Goal: Task Accomplishment & Management: Manage account settings

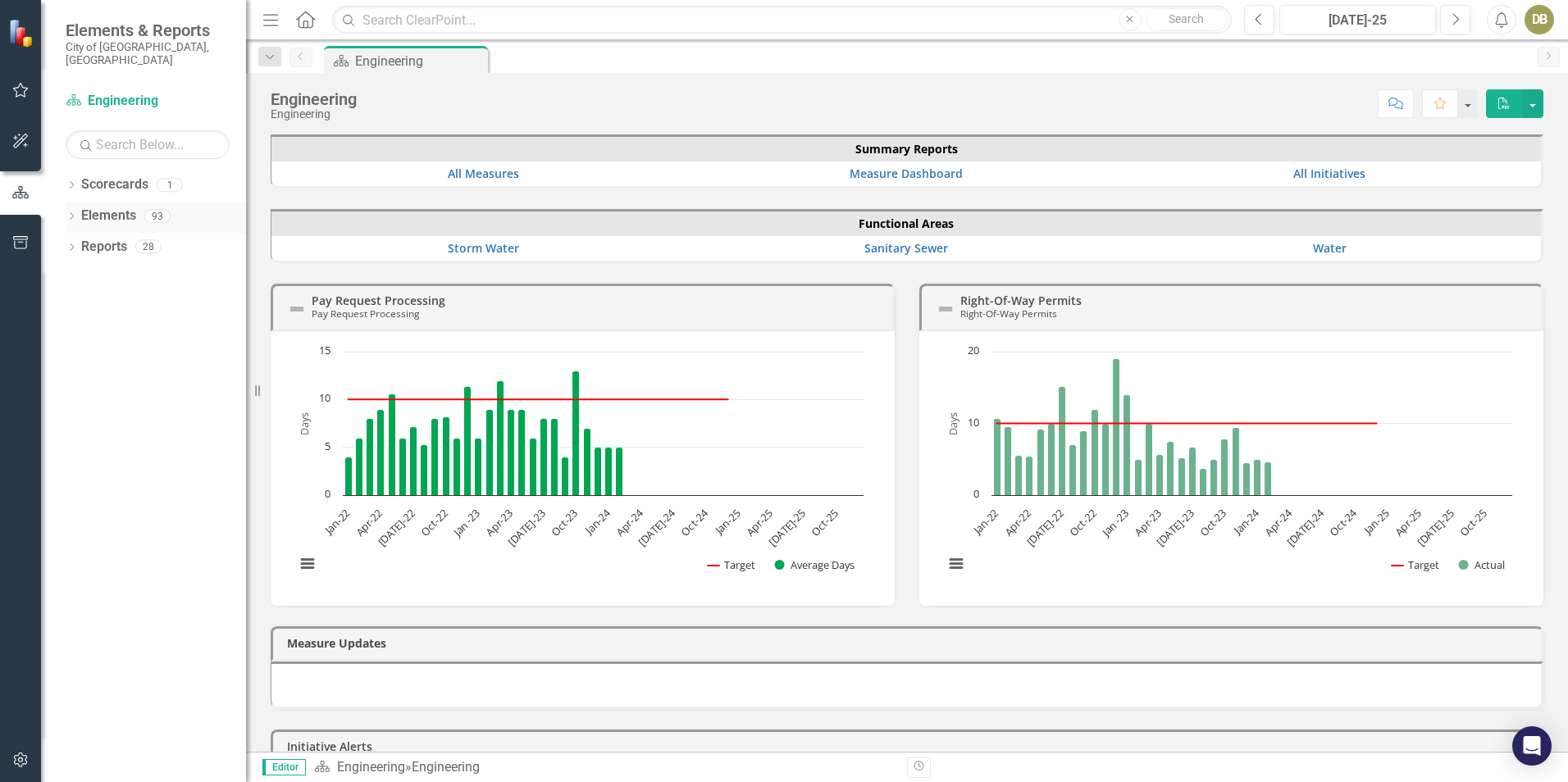
click at [77, 213] on icon "Dropdown" at bounding box center [71, 217] width 11 height 9
click at [132, 331] on link "Initiative Initiatives" at bounding box center [104, 340] width 79 height 19
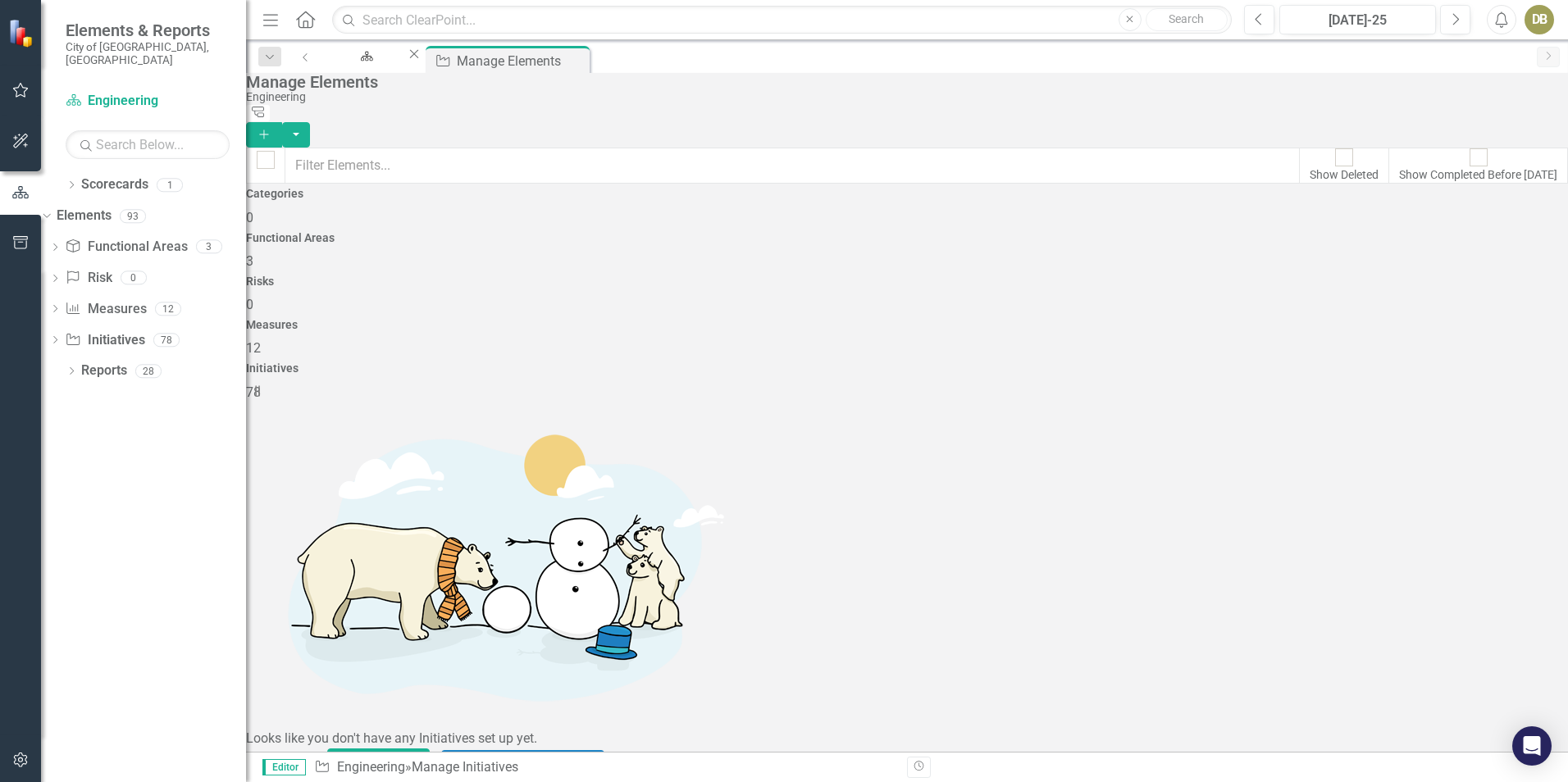
click at [60, 337] on icon "Dropdown" at bounding box center [54, 341] width 11 height 9
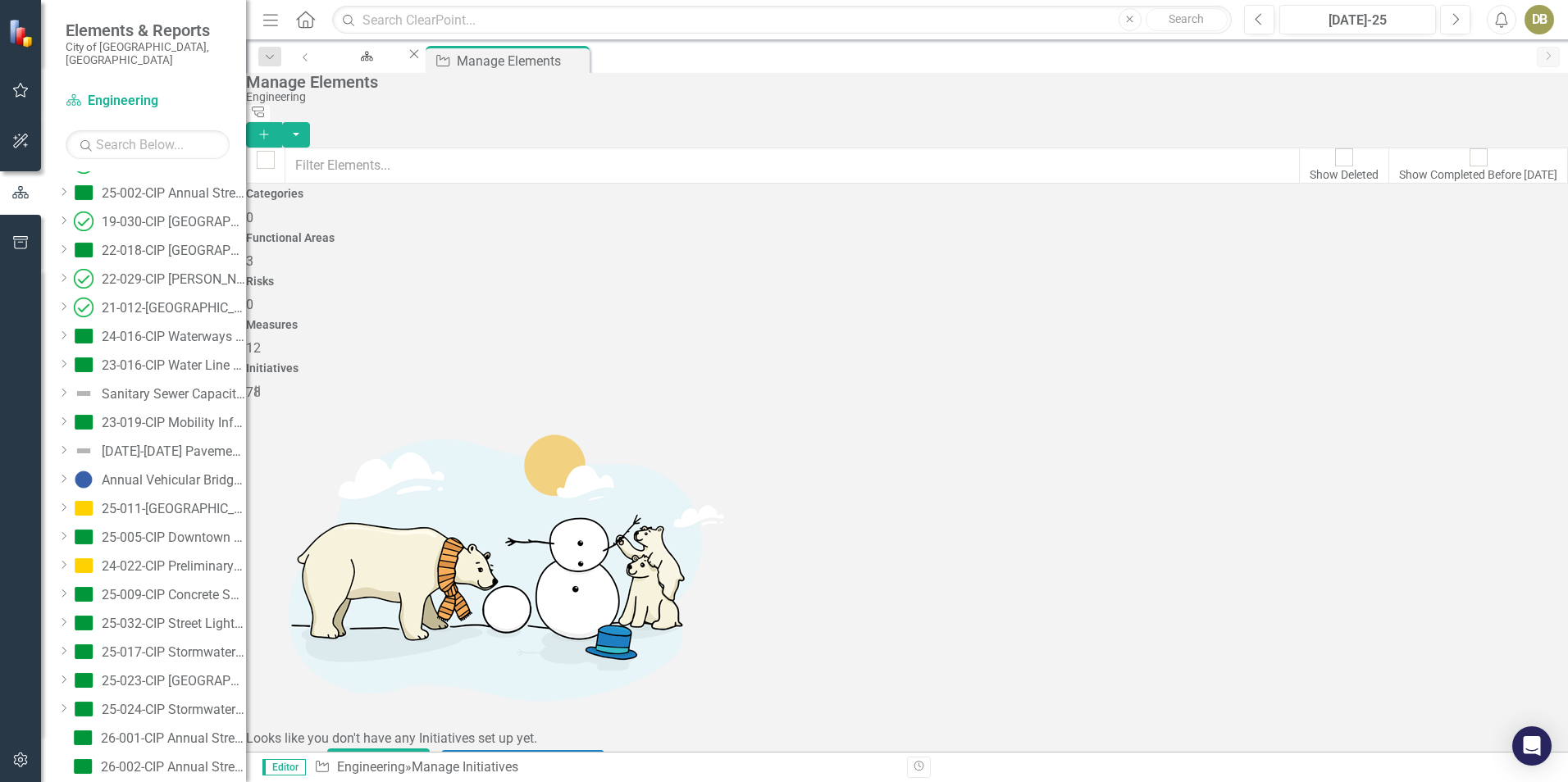
scroll to position [1831, 0]
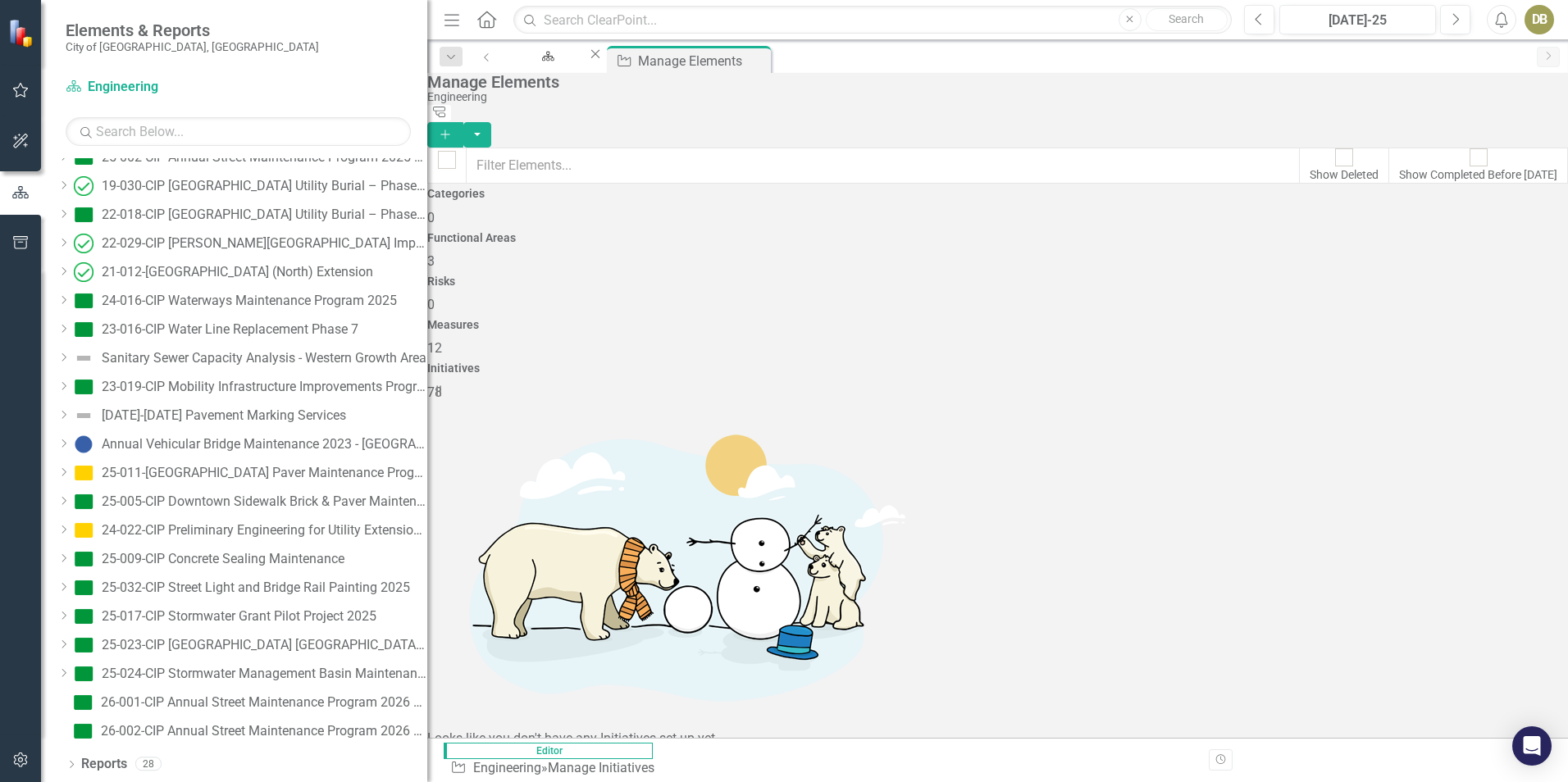
drag, startPoint x: 250, startPoint y: 594, endPoint x: 427, endPoint y: 614, distance: 178.1
click at [427, 614] on div "Resize" at bounding box center [433, 391] width 13 height 782
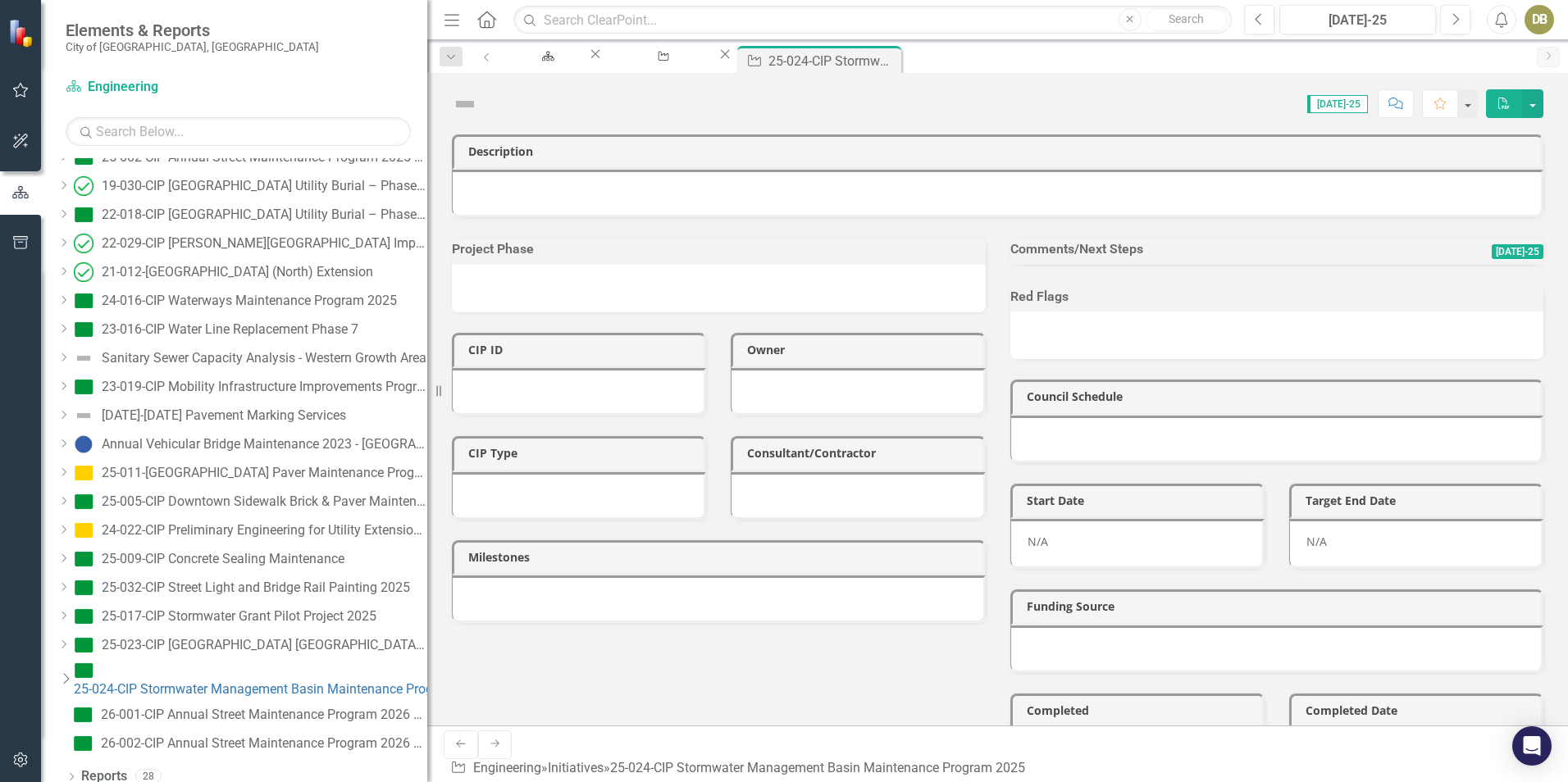
scroll to position [1736, 0]
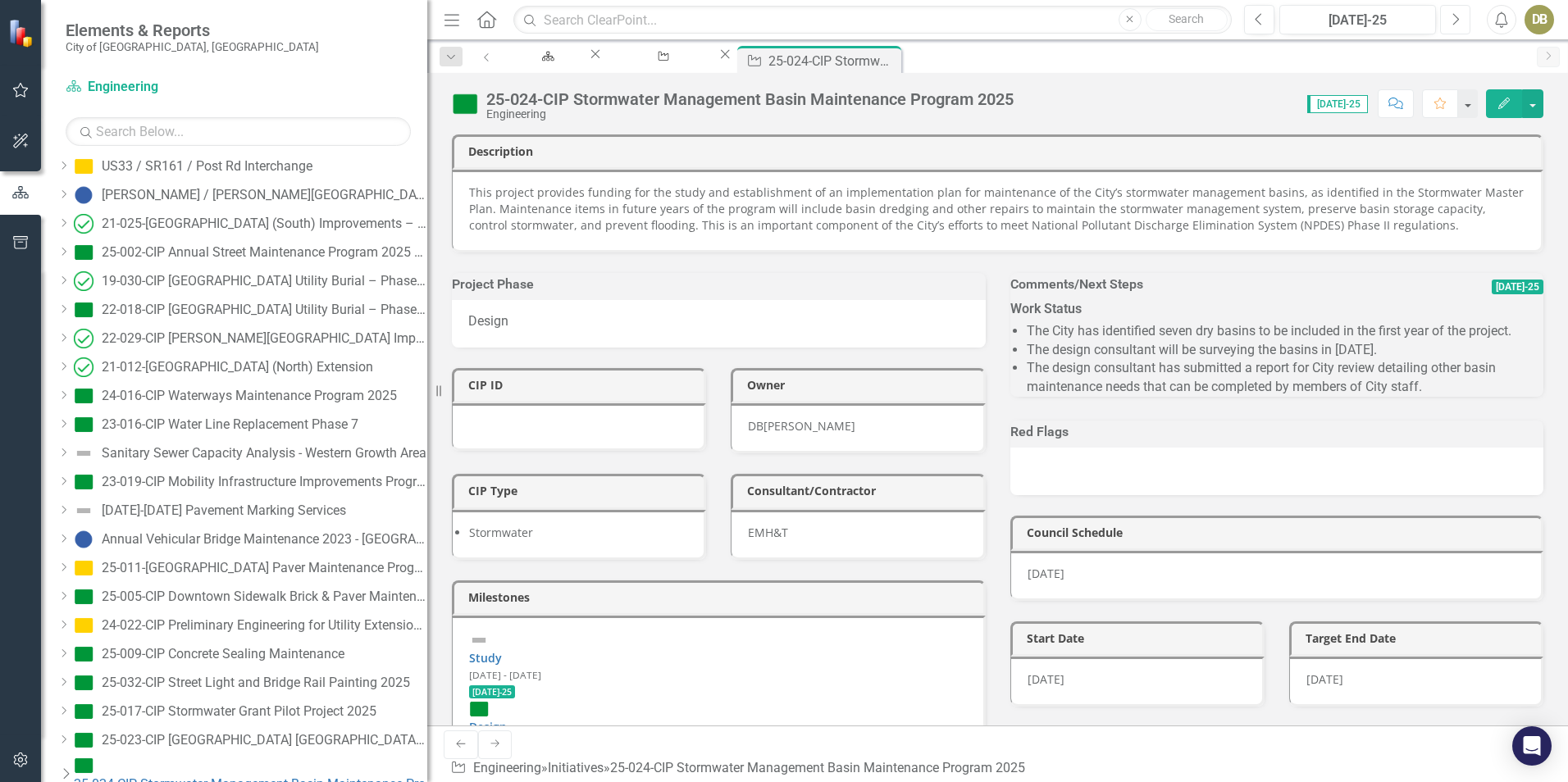
click at [1462, 13] on button "Next" at bounding box center [1455, 20] width 31 height 30
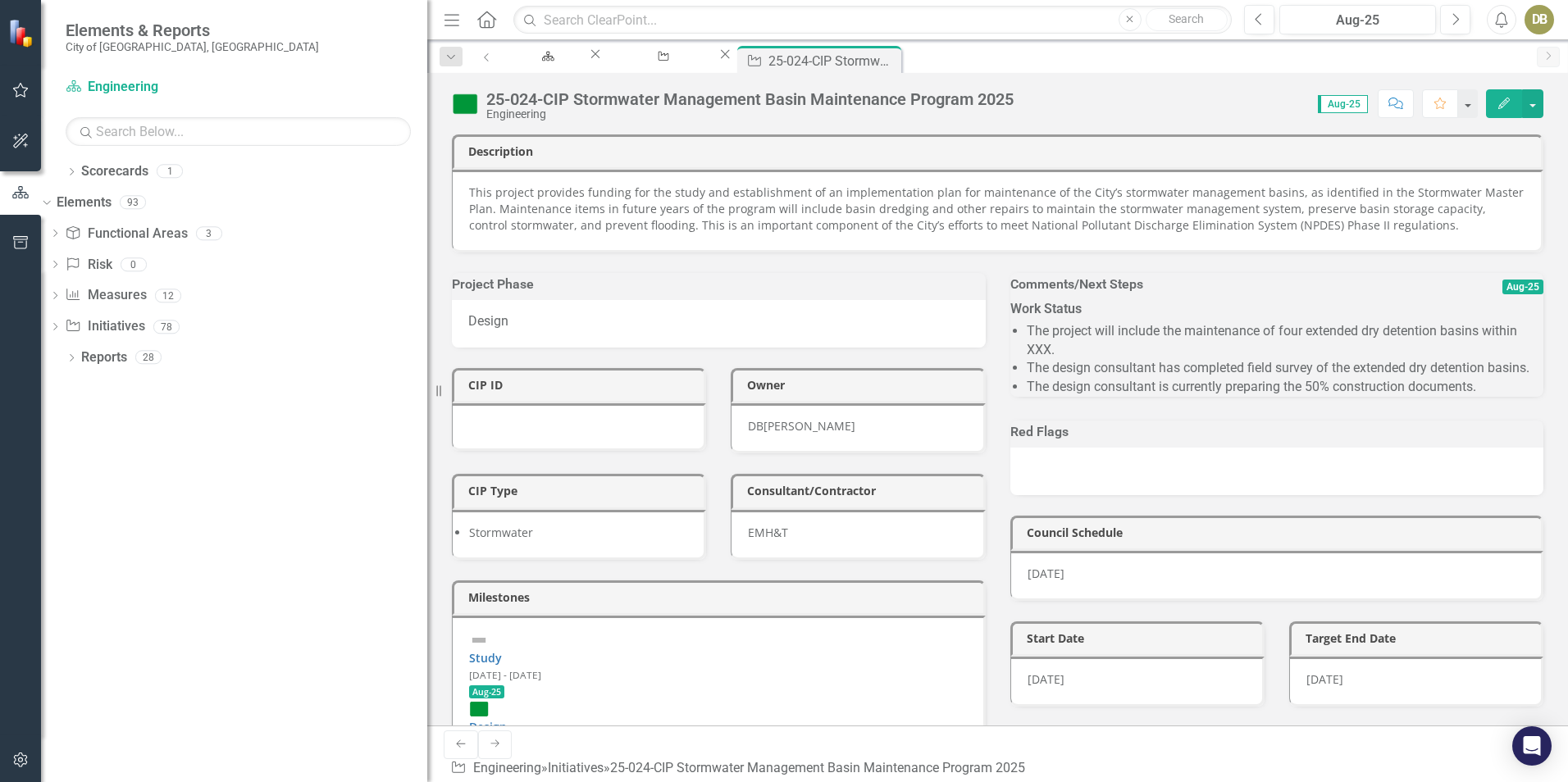
click at [1508, 103] on icon "Edit" at bounding box center [1503, 103] width 14 height 11
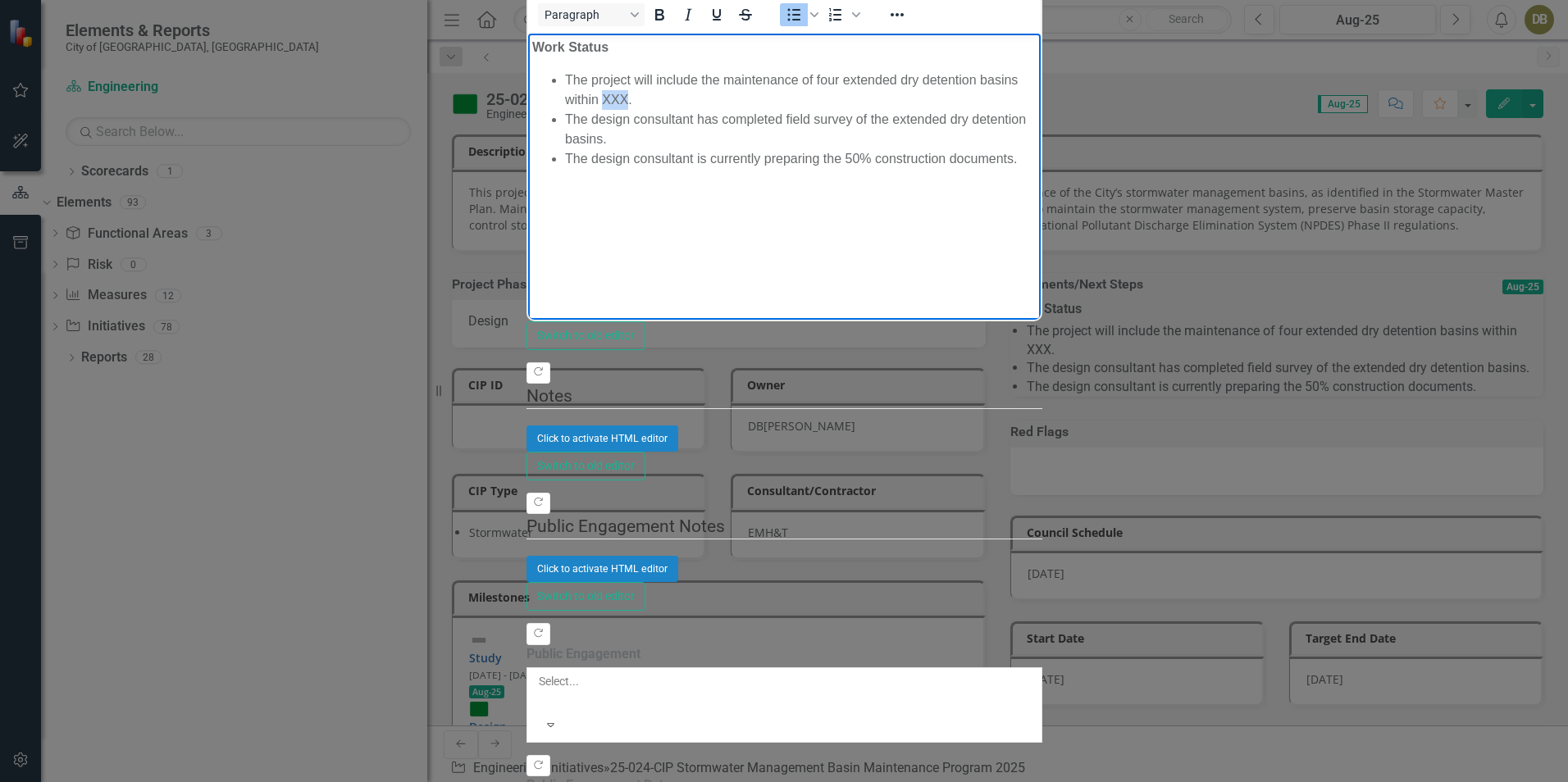
drag, startPoint x: 1082, startPoint y: 77, endPoint x: 1058, endPoint y: 80, distance: 24.2
click at [1035, 80] on li "The project will include the maintenance of four extended dry detention basins …" at bounding box center [800, 89] width 472 height 39
click at [1039, 145] on body "Work Status The project will include the maintenance of four extended dry deten…" at bounding box center [783, 156] width 512 height 246
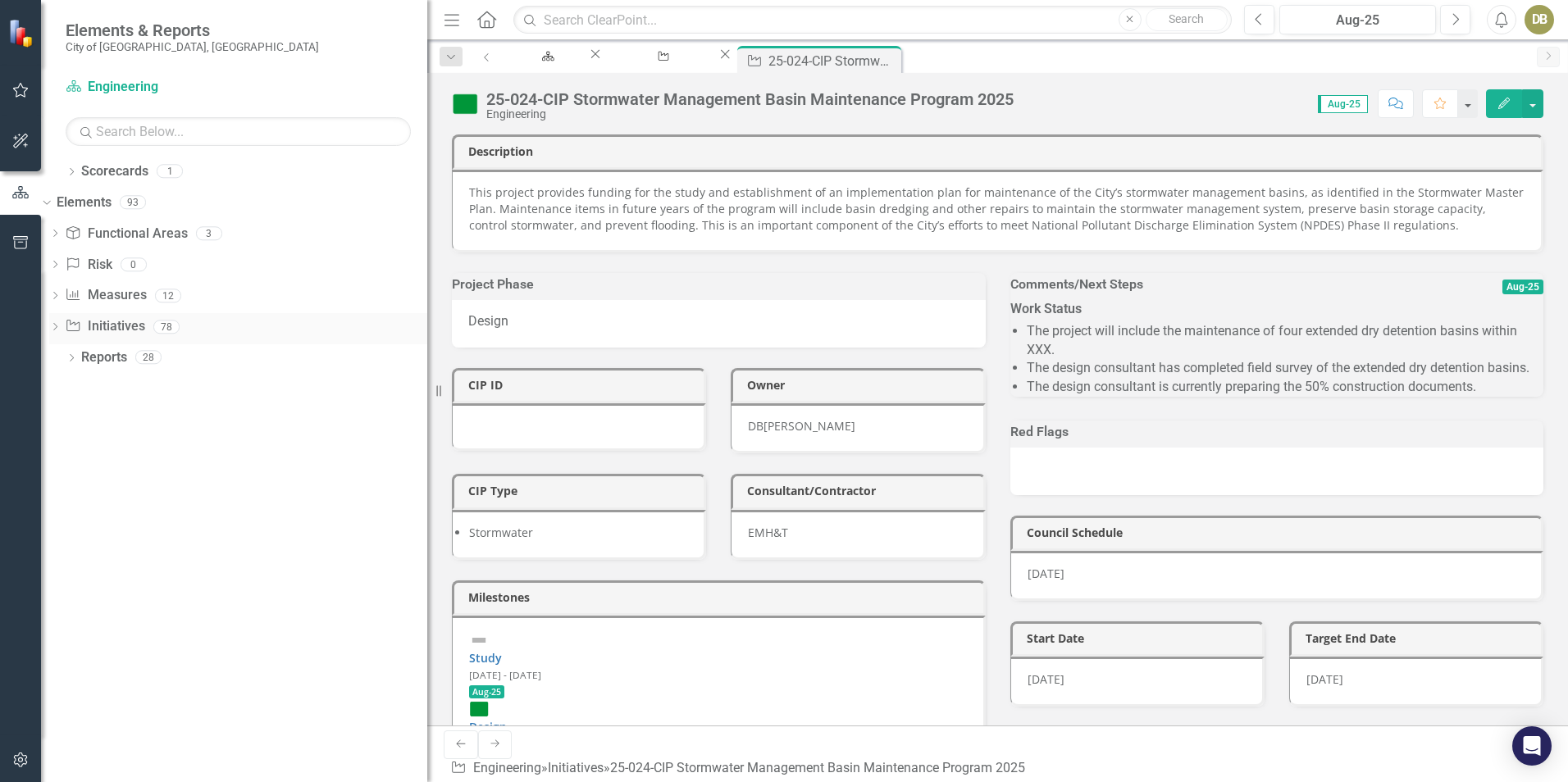
click at [60, 328] on icon "Dropdown" at bounding box center [54, 328] width 11 height 9
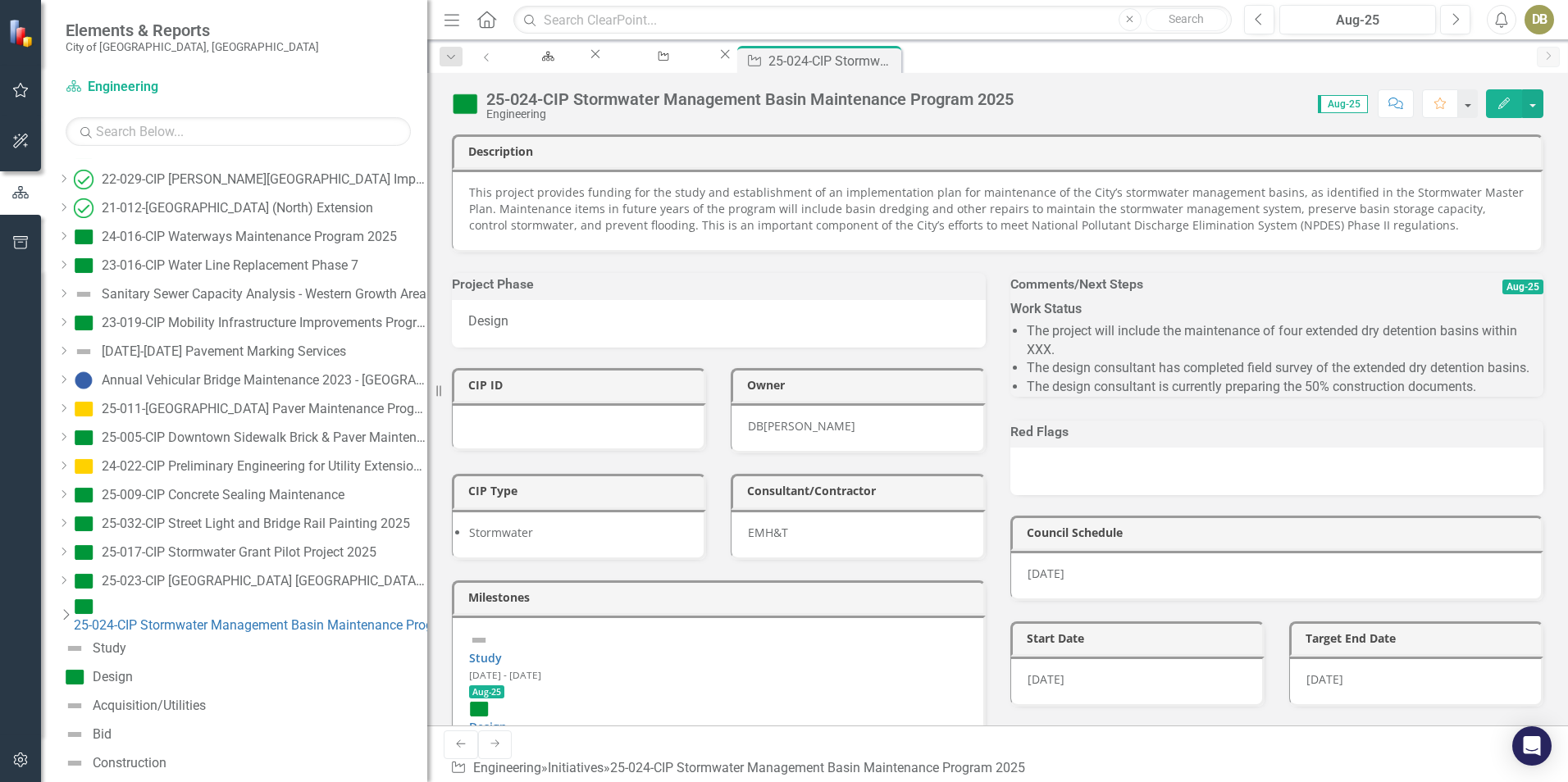
scroll to position [1973, 0]
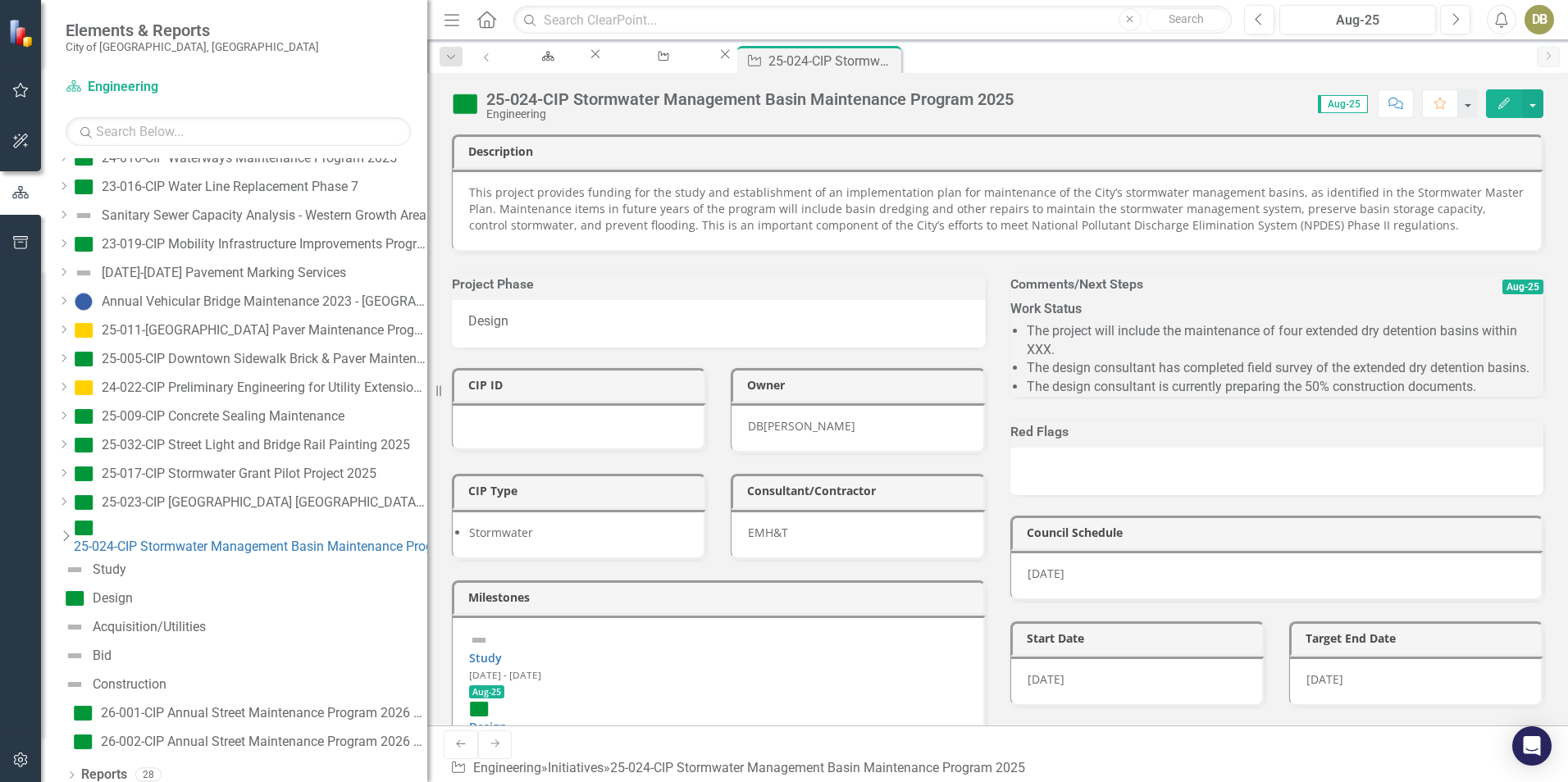
click at [74, 529] on icon "Dropdown" at bounding box center [65, 535] width 16 height 13
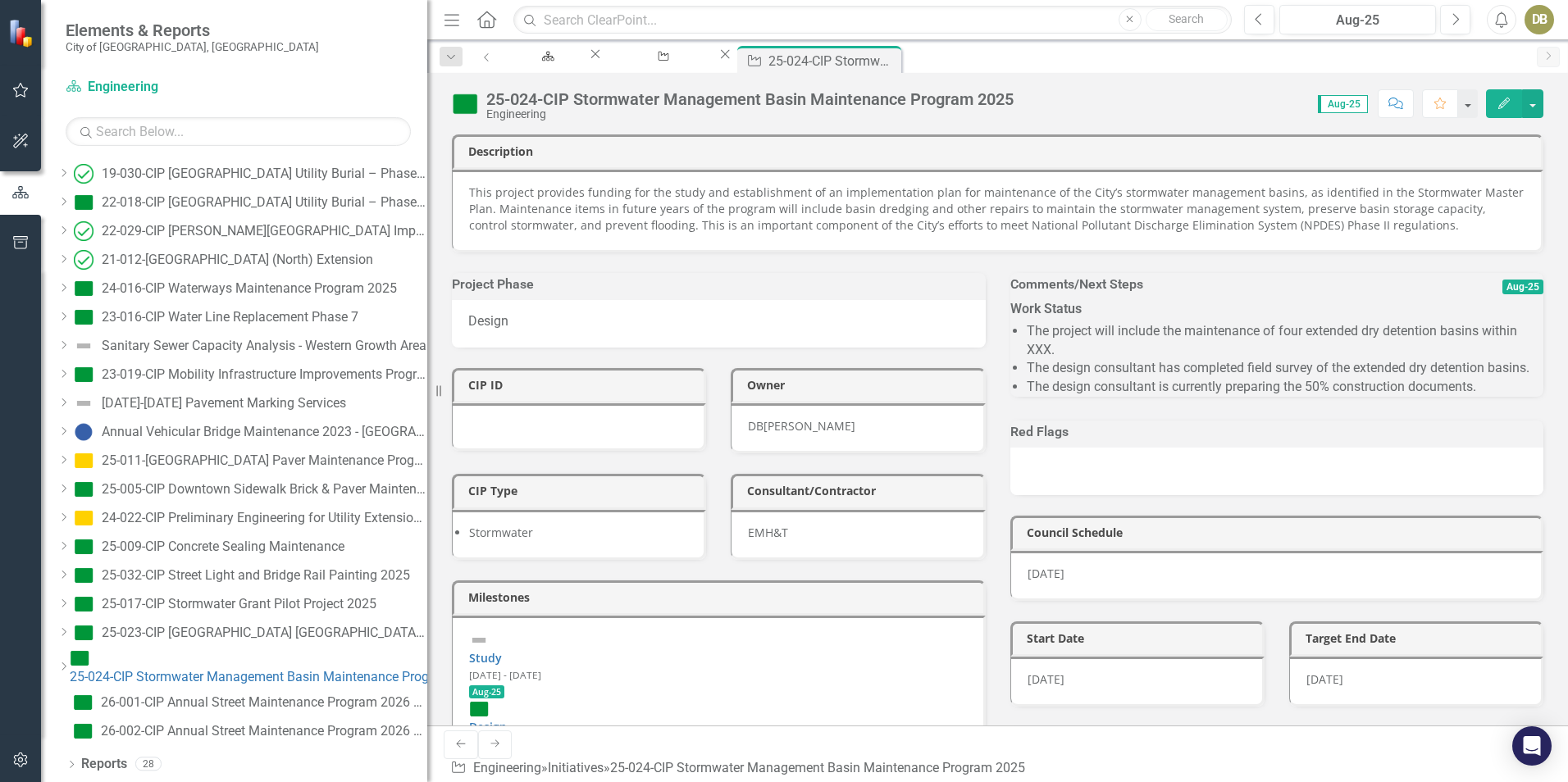
scroll to position [1831, 0]
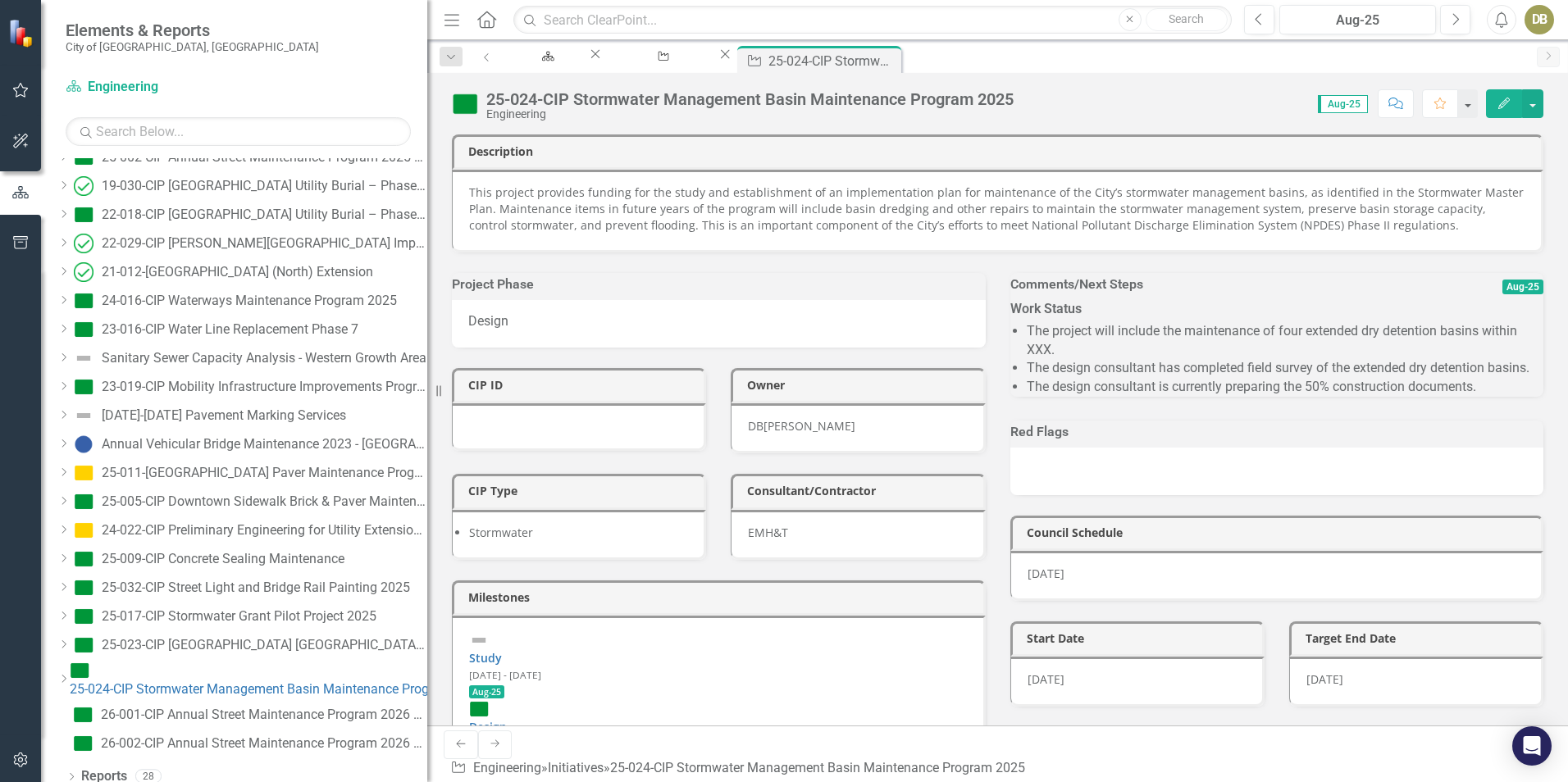
click at [70, 646] on icon "Dropdown" at bounding box center [63, 644] width 12 height 10
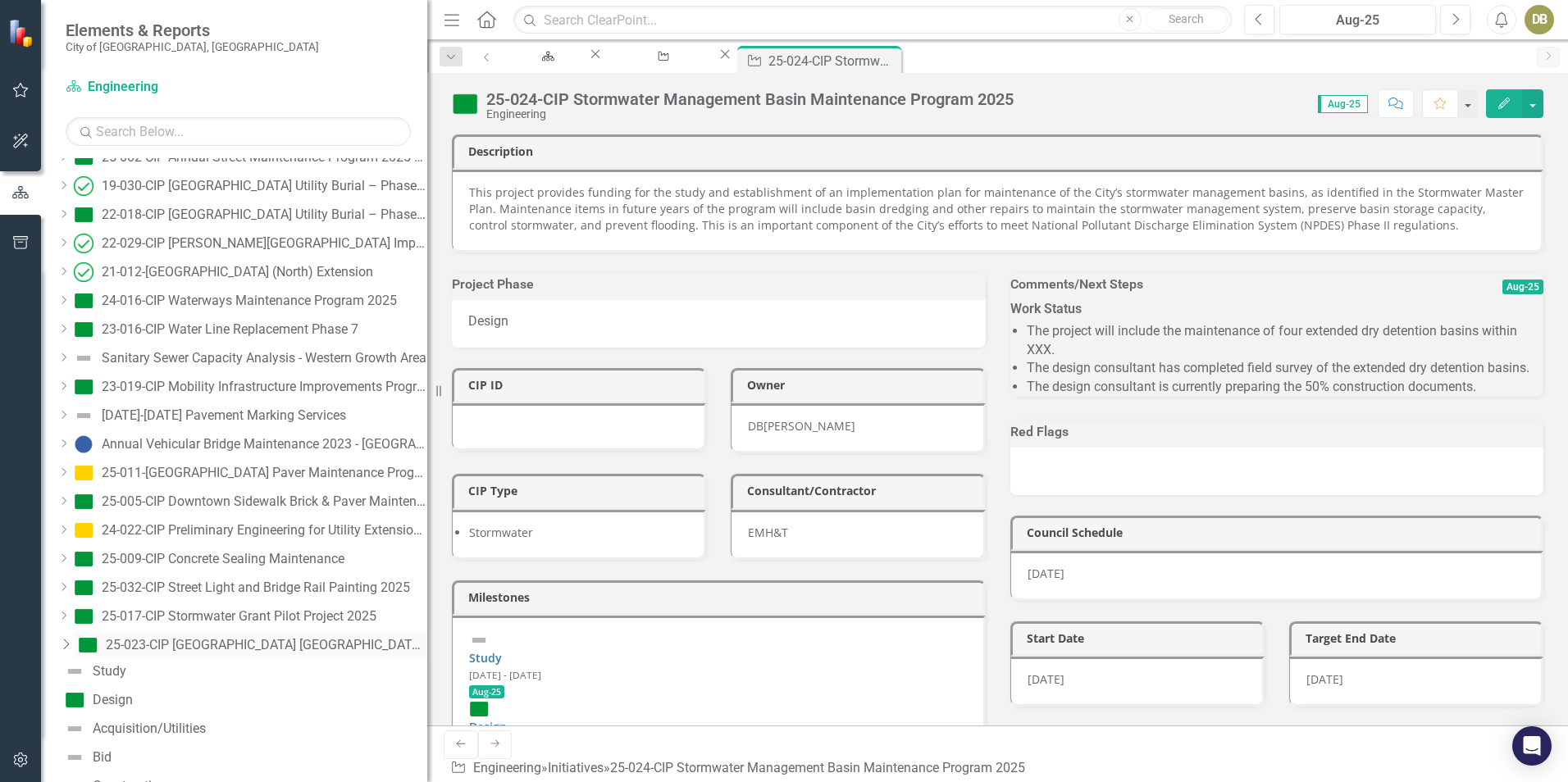
click at [252, 642] on div "25-023-CIP [GEOGRAPHIC_DATA] [GEOGRAPHIC_DATA] Improvements" at bounding box center [266, 644] width 322 height 14
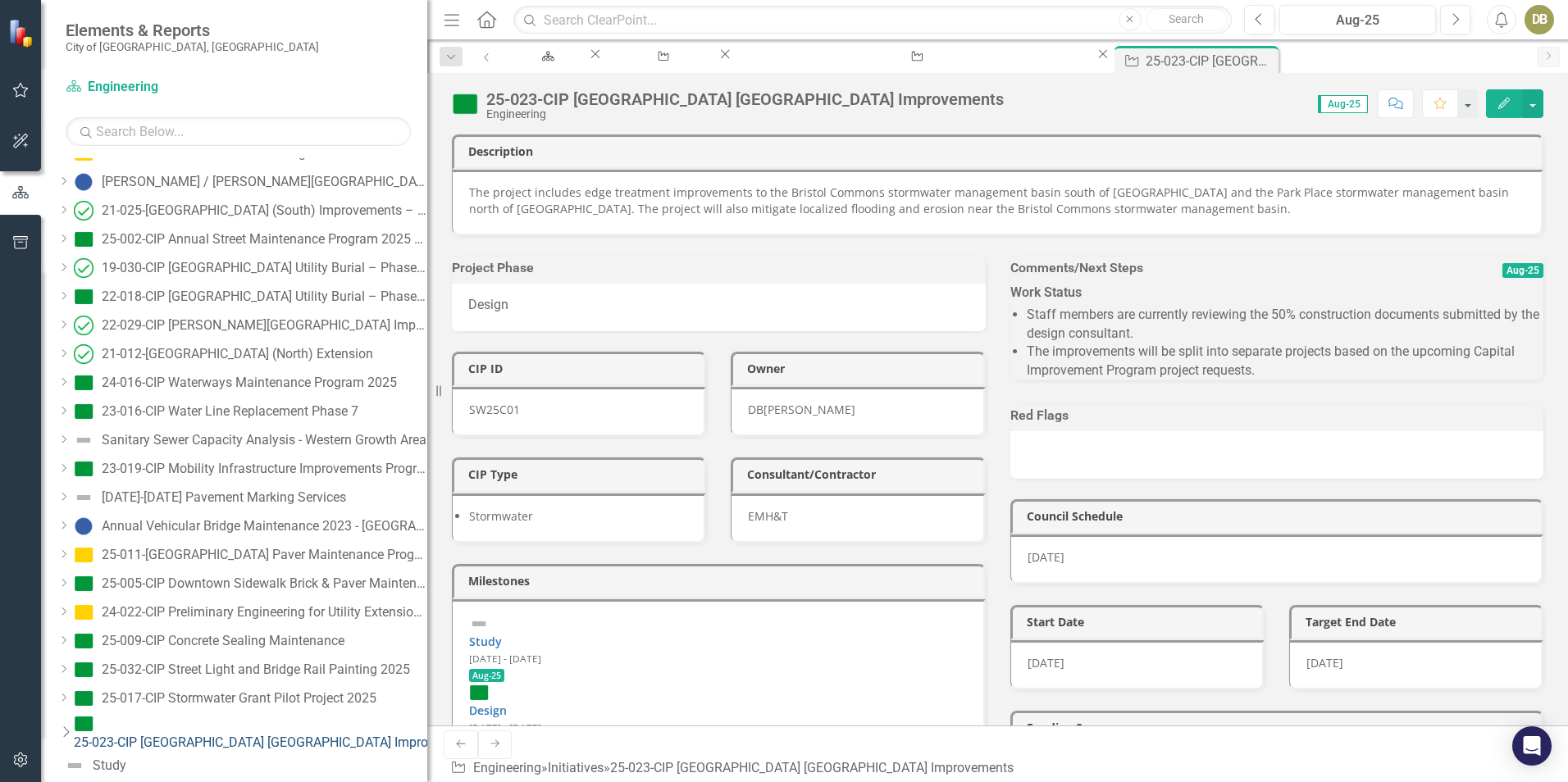
scroll to position [1789, 0]
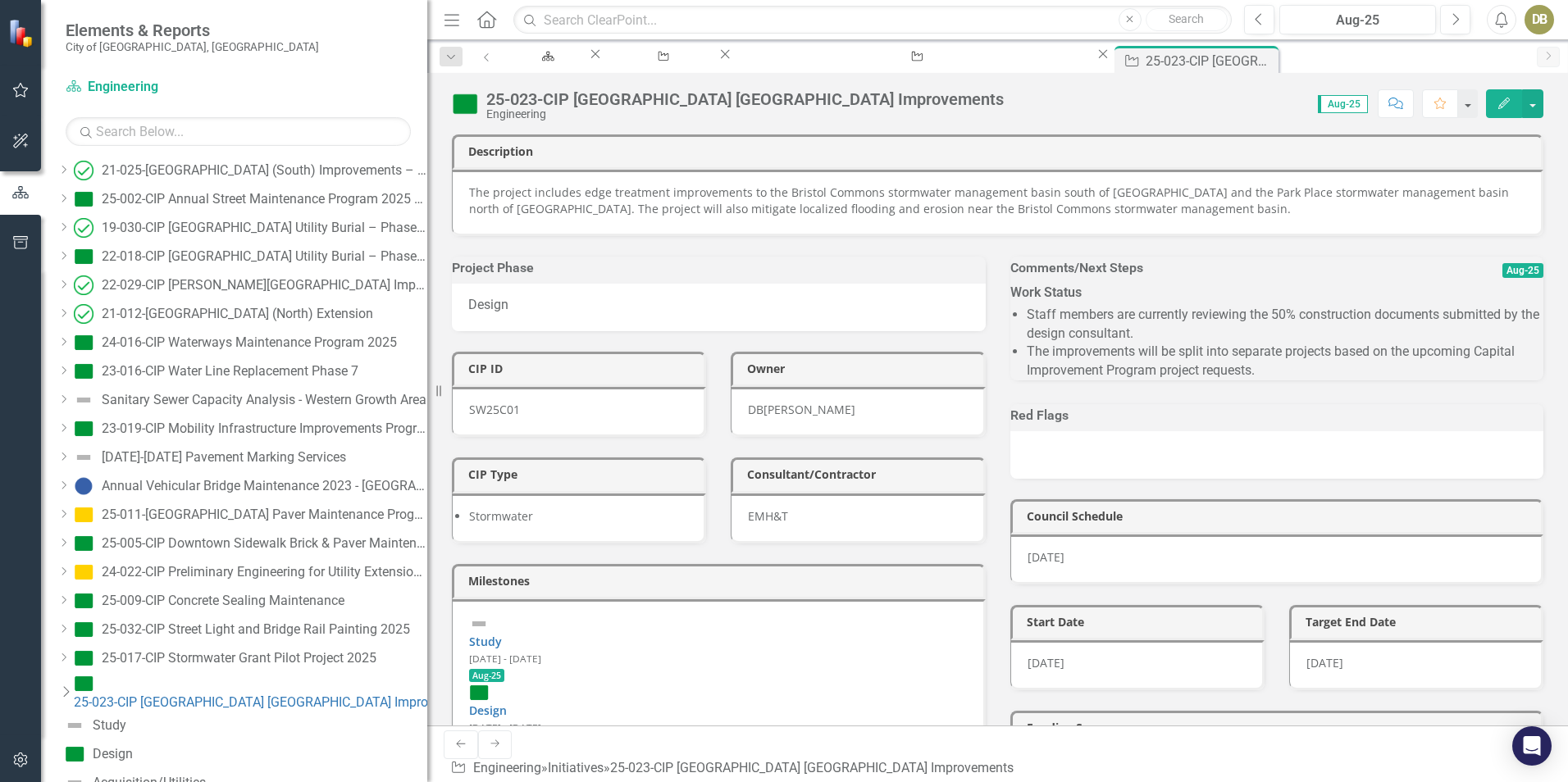
click at [74, 685] on icon "Dropdown" at bounding box center [65, 691] width 16 height 13
click at [70, 665] on div "Dropdown" at bounding box center [63, 658] width 12 height 14
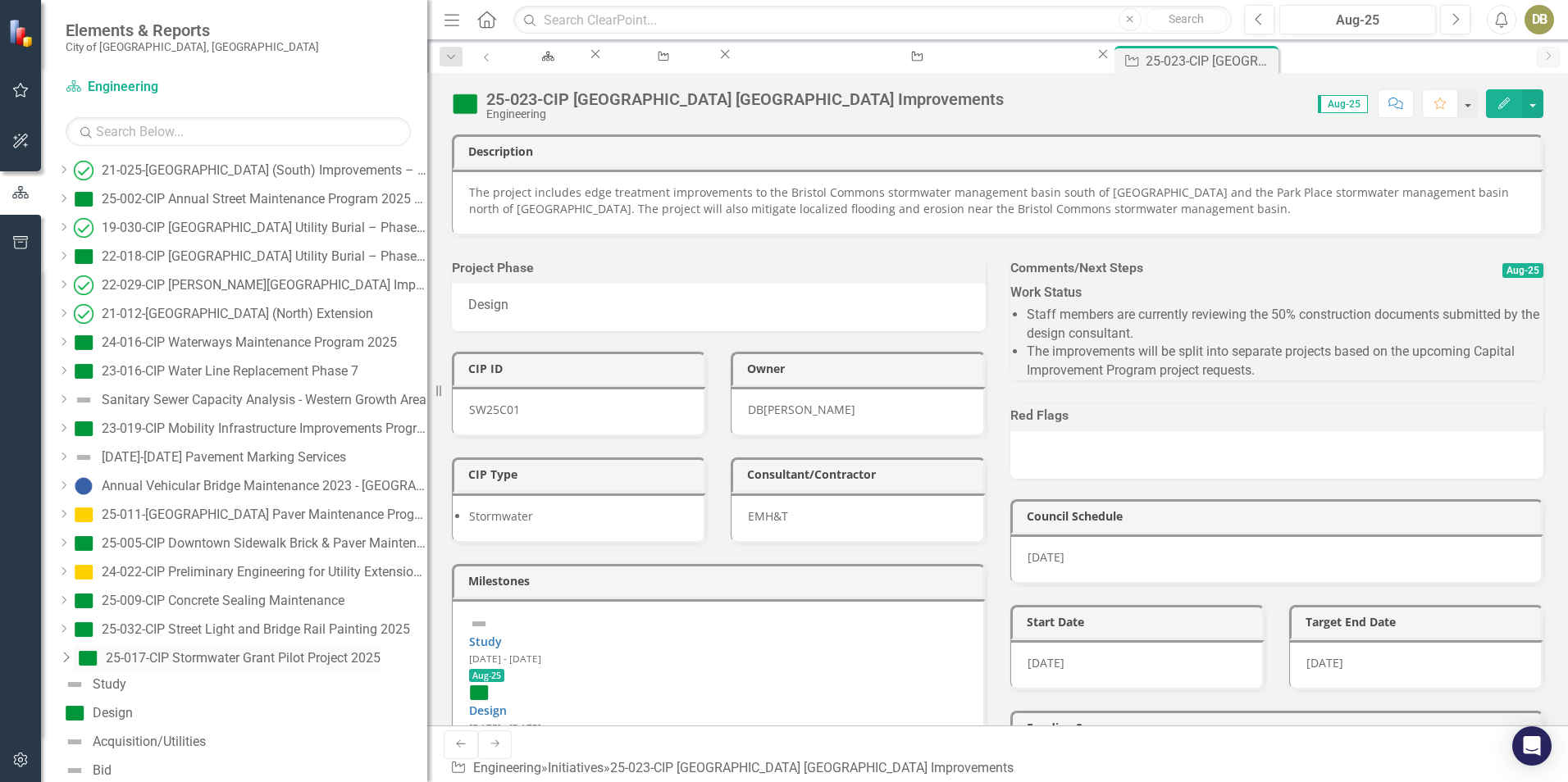
click at [183, 650] on link "25-017-CIP Stormwater Grant Pilot Project 2025" at bounding box center [227, 658] width 306 height 26
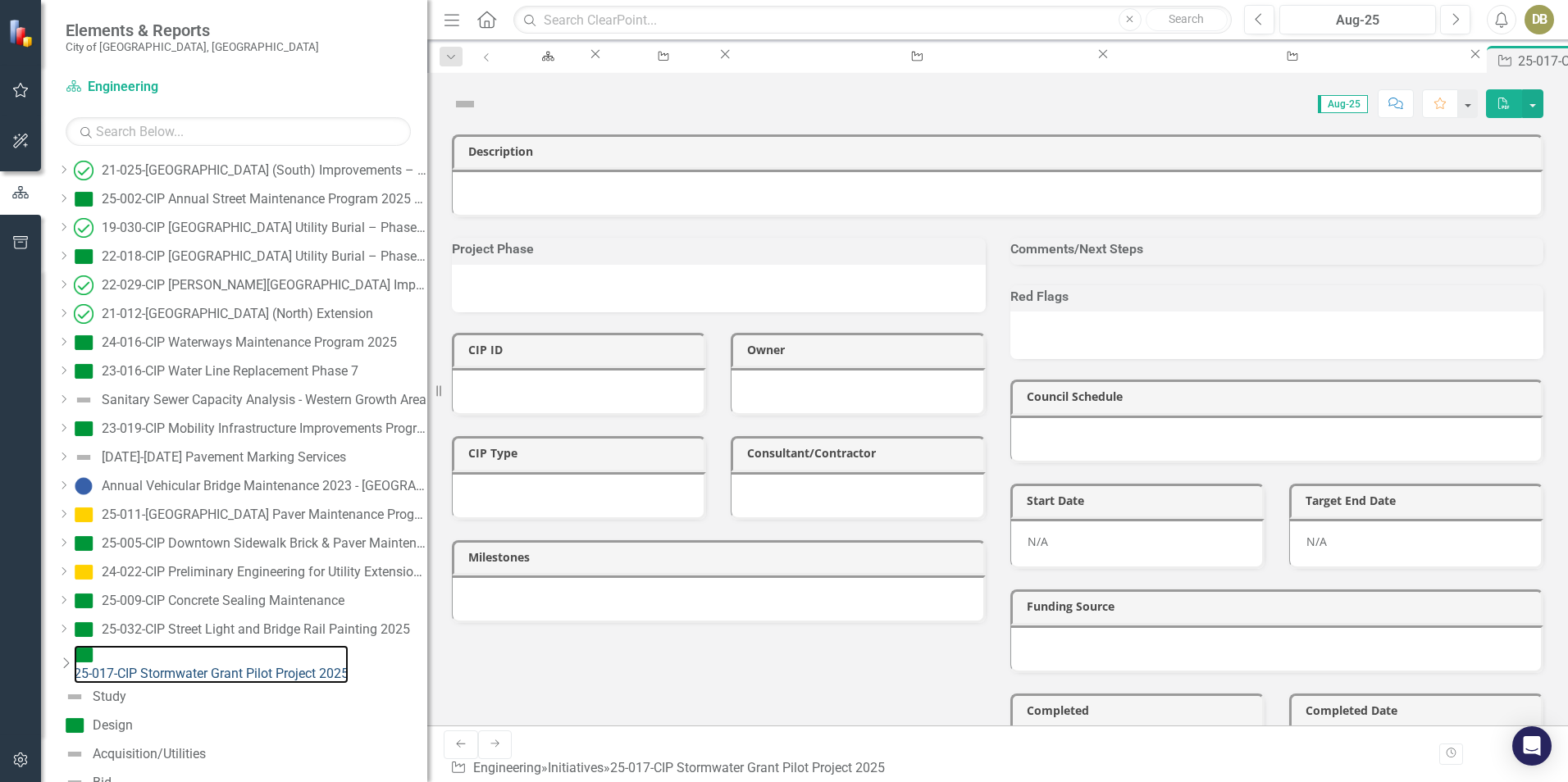
scroll to position [1678, 0]
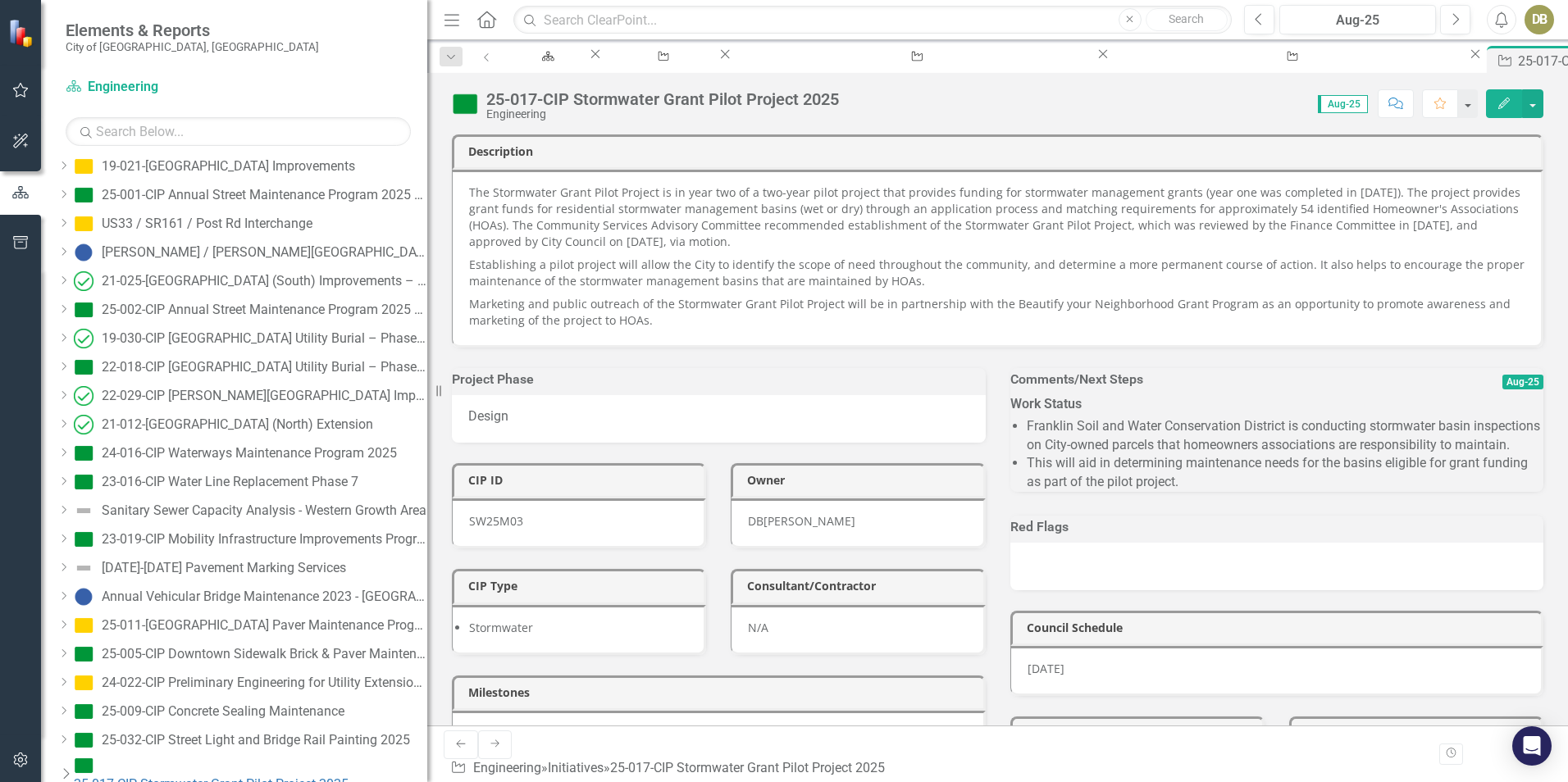
click at [74, 769] on icon "Dropdown" at bounding box center [65, 773] width 16 height 13
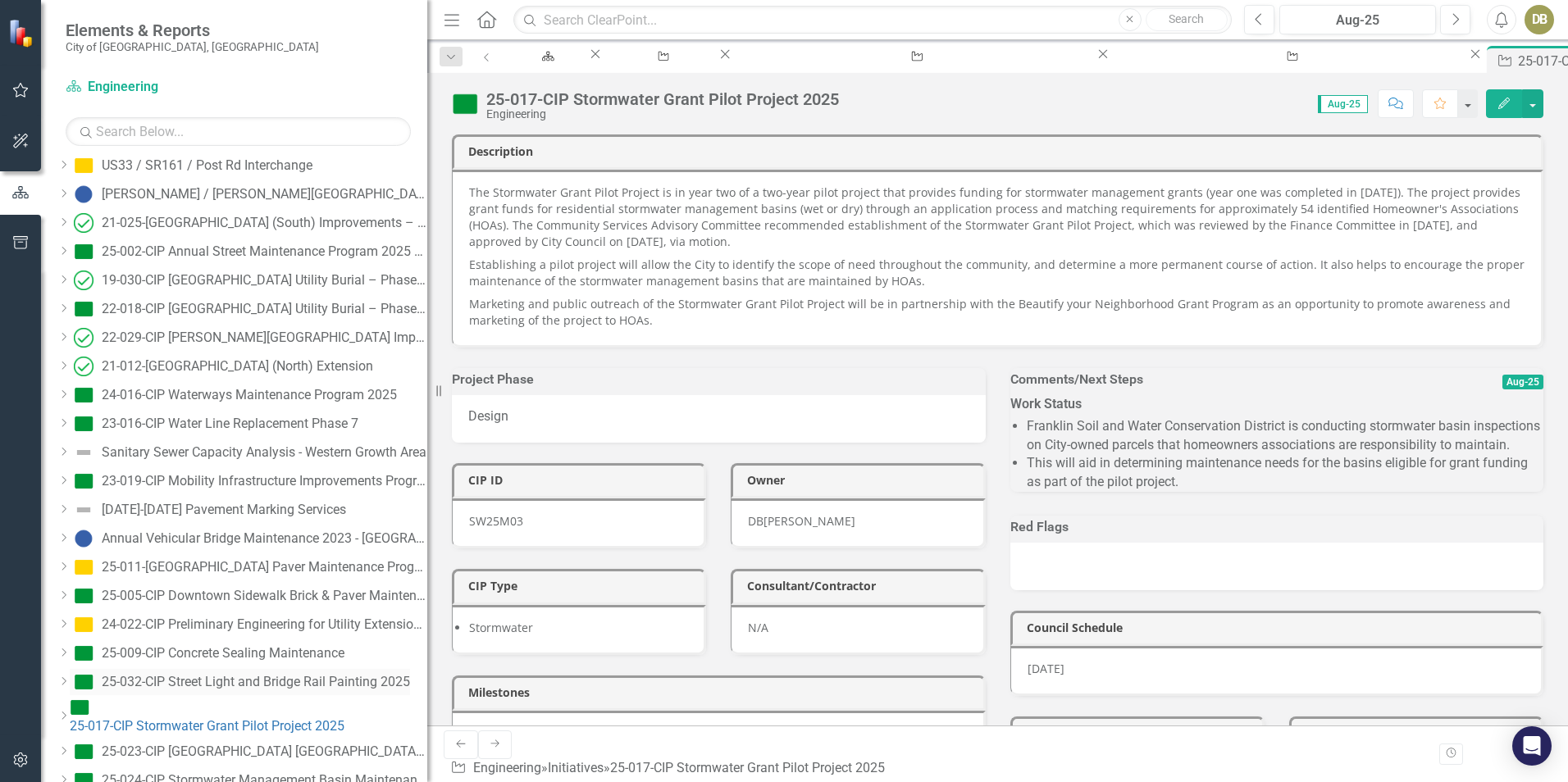
scroll to position [1831, 0]
